Goal: Find specific page/section

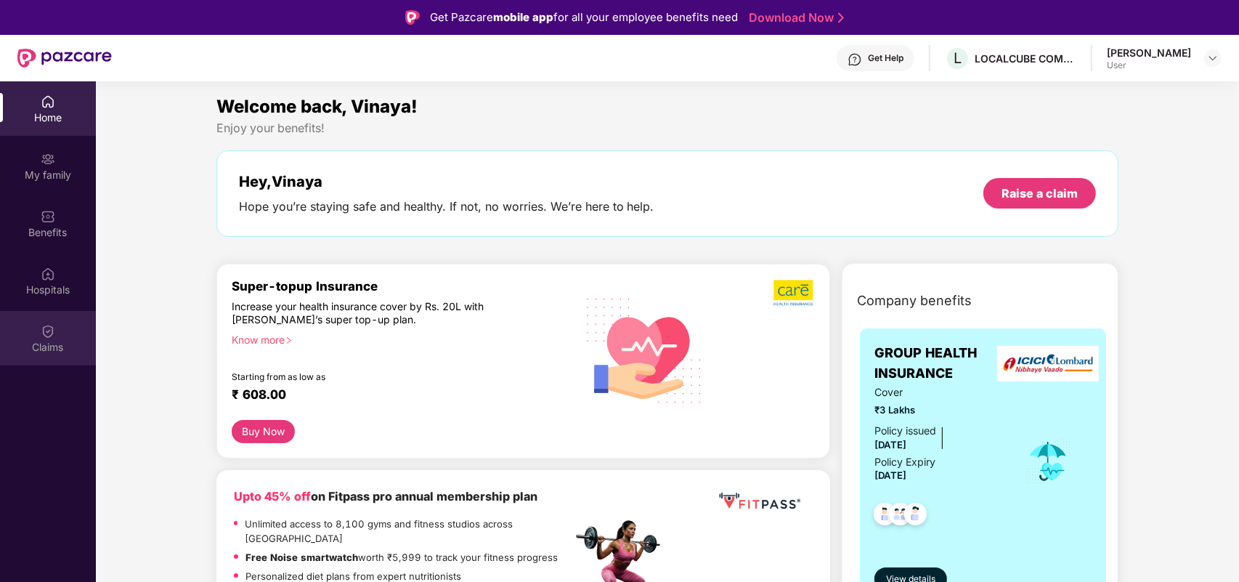
click at [52, 336] on img at bounding box center [48, 331] width 15 height 15
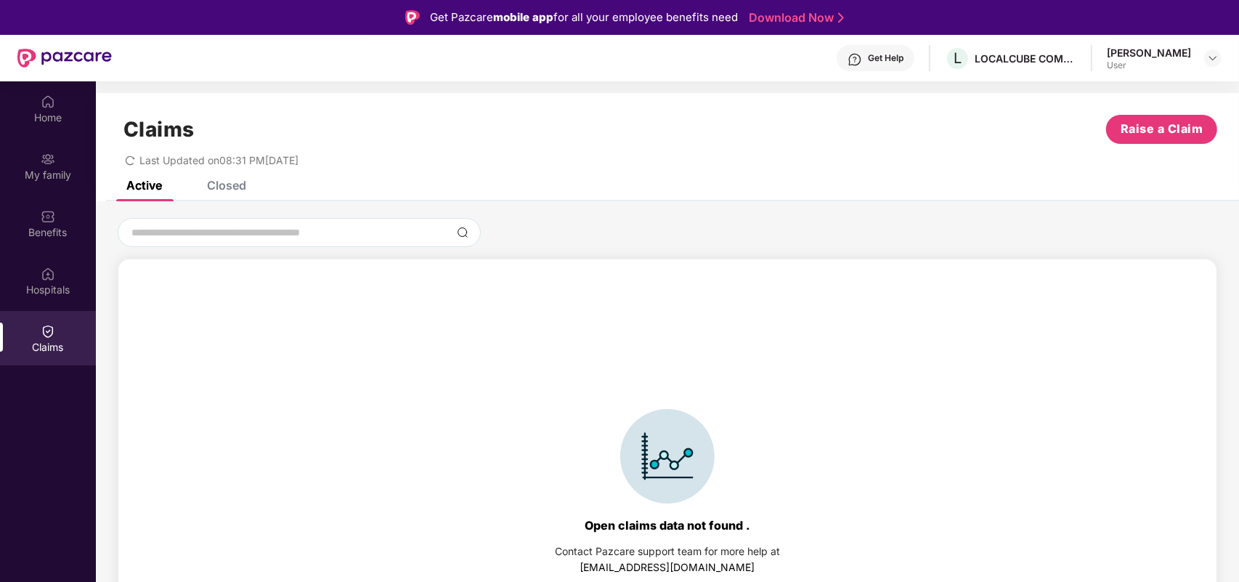
click at [216, 182] on div "Closed" at bounding box center [226, 185] width 39 height 15
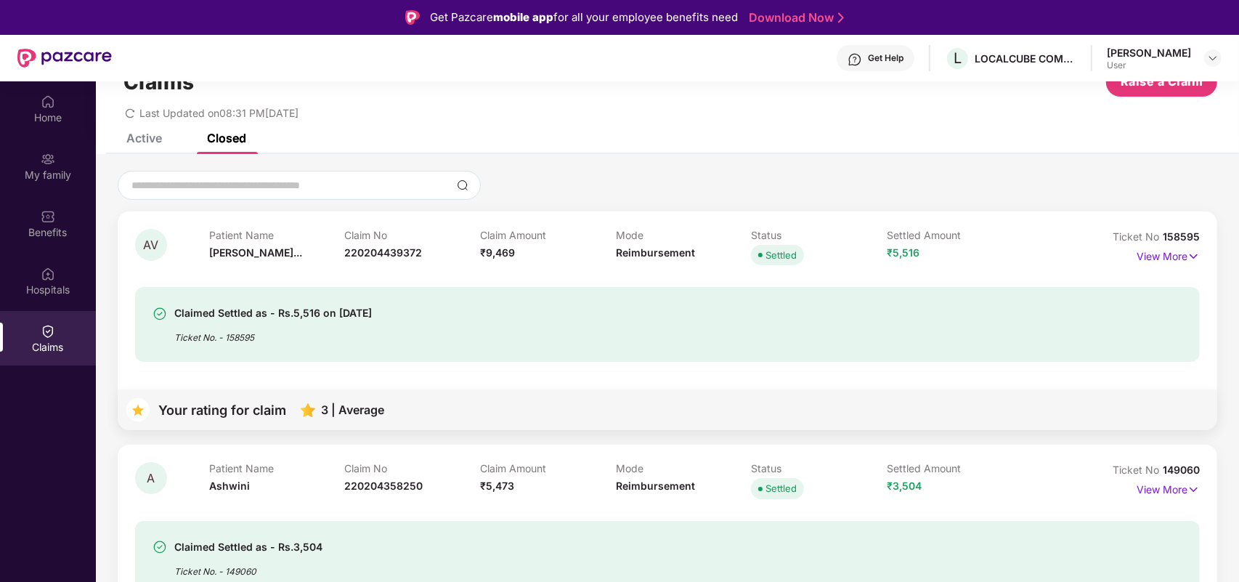
scroll to position [91, 0]
